Goal: Navigation & Orientation: Find specific page/section

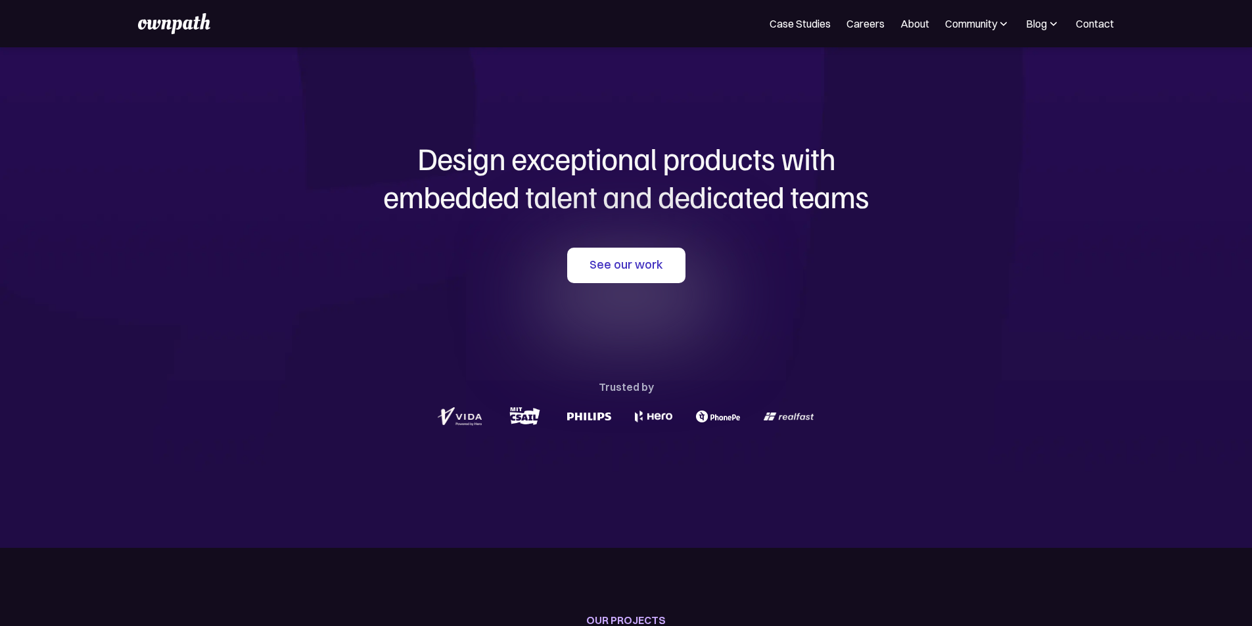
click at [467, 166] on h1 "Design exceptional products with embedded talent and dedicated teams" at bounding box center [626, 177] width 631 height 76
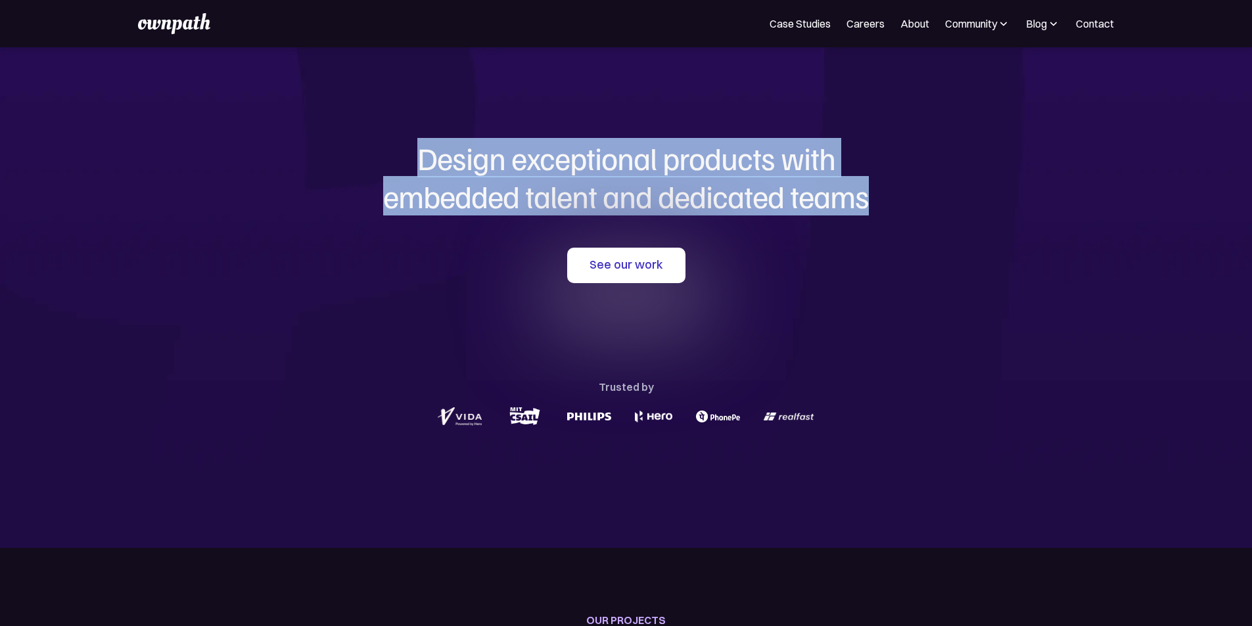
drag, startPoint x: 467, startPoint y: 166, endPoint x: 795, endPoint y: 202, distance: 329.9
click at [795, 202] on h1 "Design exceptional products with embedded talent and dedicated teams" at bounding box center [626, 177] width 631 height 76
click at [869, 234] on div "Design exceptional products with embedded talent and dedicated teams with us Se…" at bounding box center [626, 284] width 631 height 474
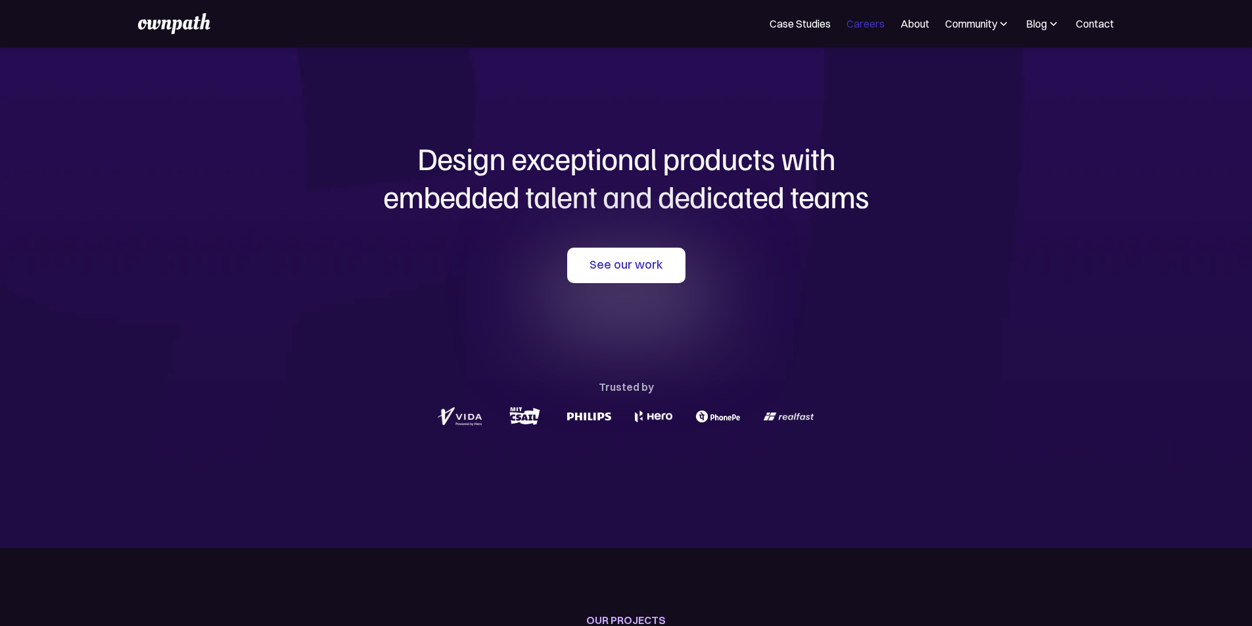
click at [846, 24] on link "Careers" at bounding box center [865, 24] width 38 height 16
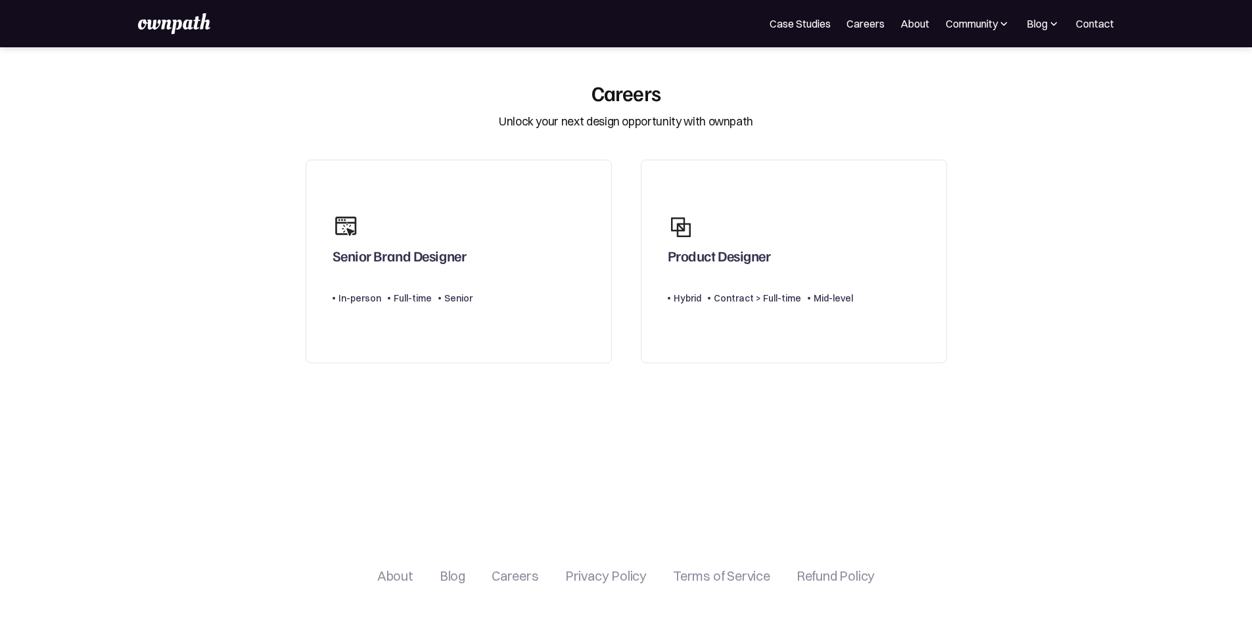
click at [187, 31] on img at bounding box center [174, 23] width 72 height 21
